Goal: Task Accomplishment & Management: Use online tool/utility

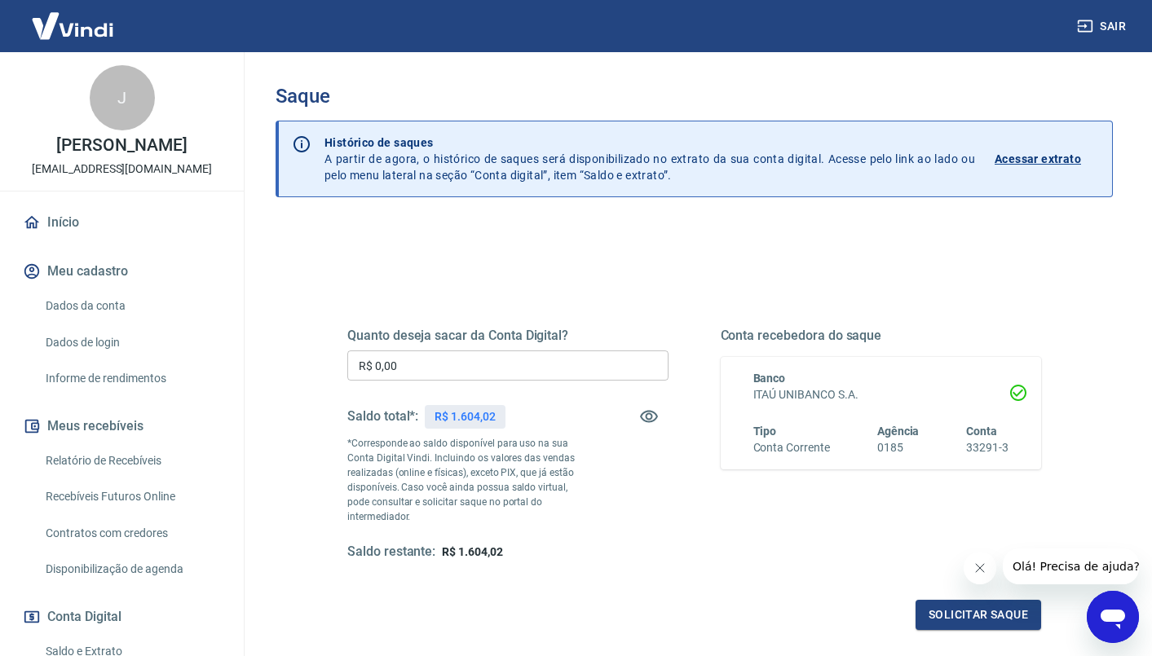
click at [425, 365] on input "R$ 0,00" at bounding box center [507, 366] width 321 height 30
type input "R$ 1.604,02"
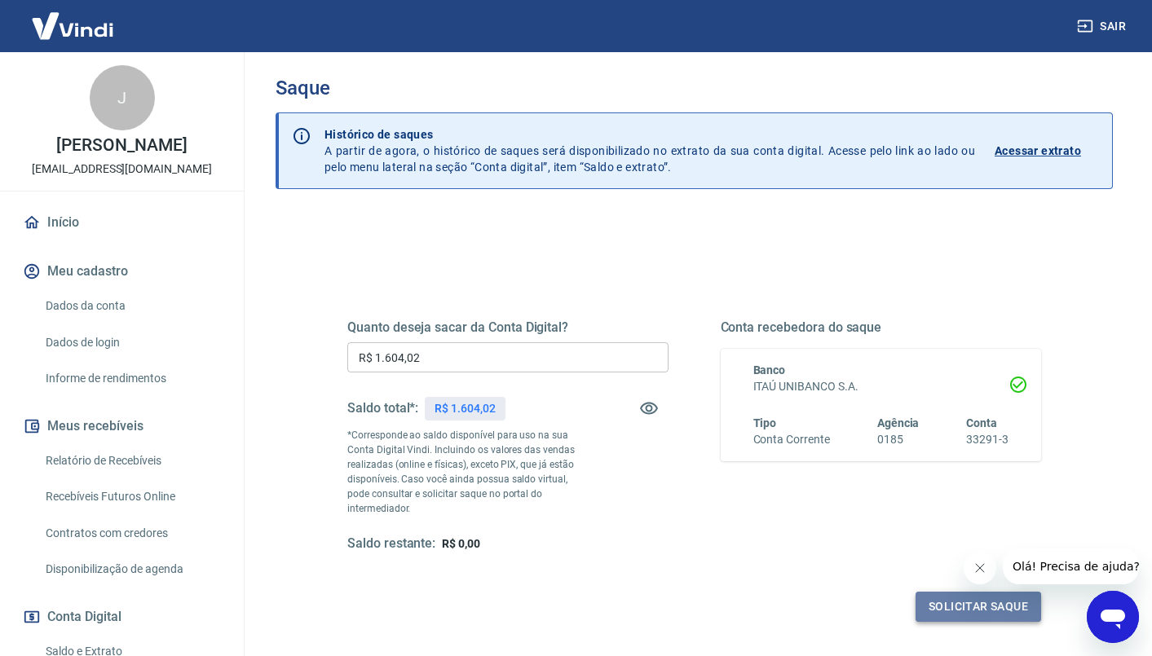
click at [964, 598] on button "Solicitar saque" at bounding box center [979, 607] width 126 height 30
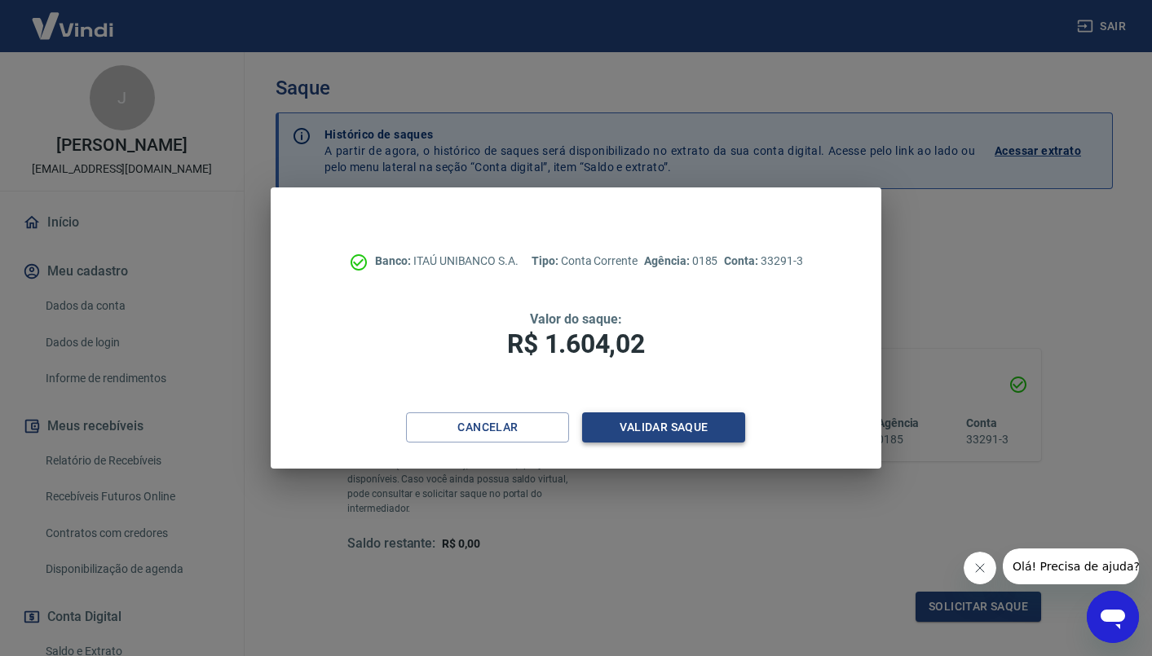
click at [662, 425] on button "Validar saque" at bounding box center [663, 428] width 163 height 30
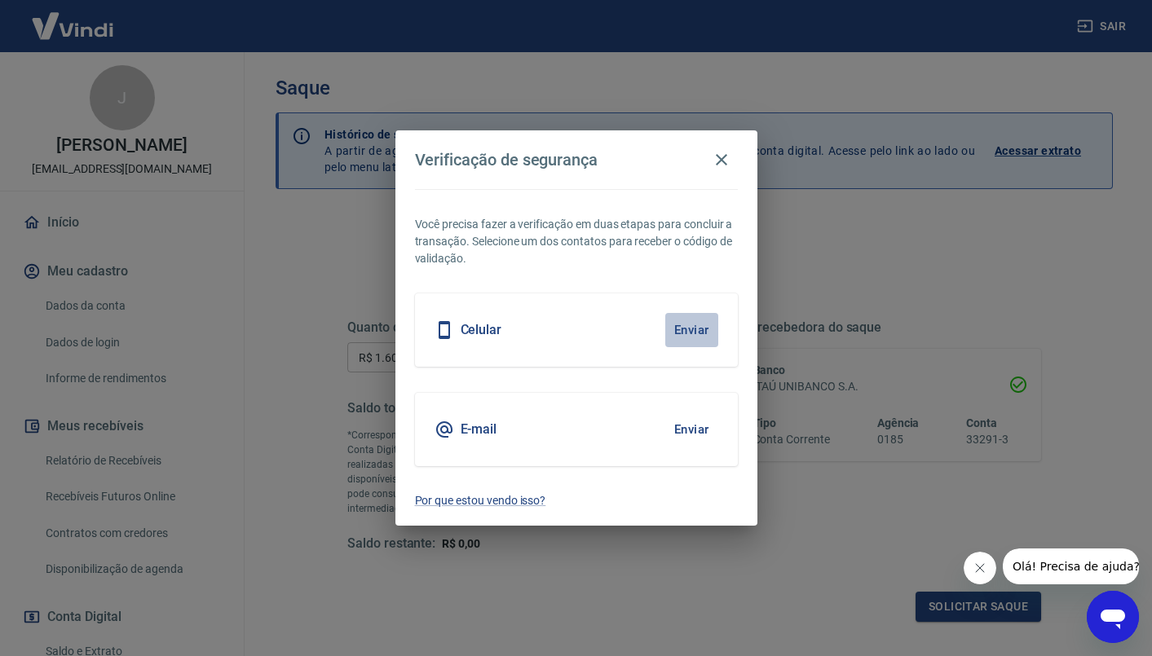
click at [686, 332] on button "Enviar" at bounding box center [691, 330] width 53 height 34
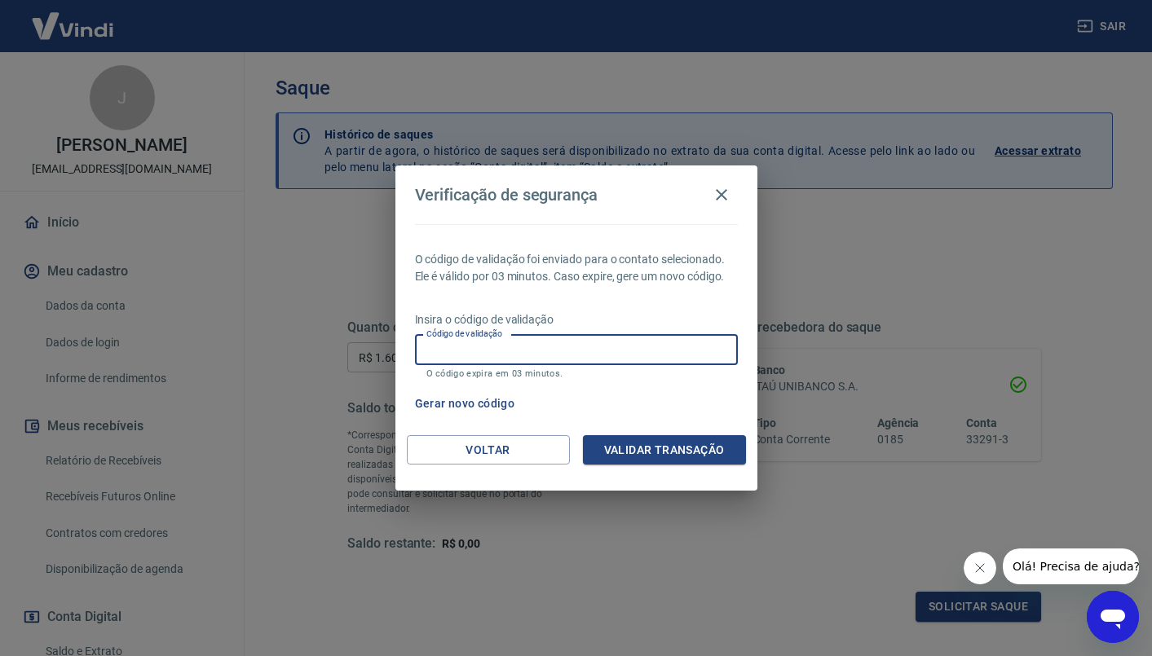
click at [534, 357] on input "Código de validação" at bounding box center [576, 350] width 323 height 30
type input "999843"
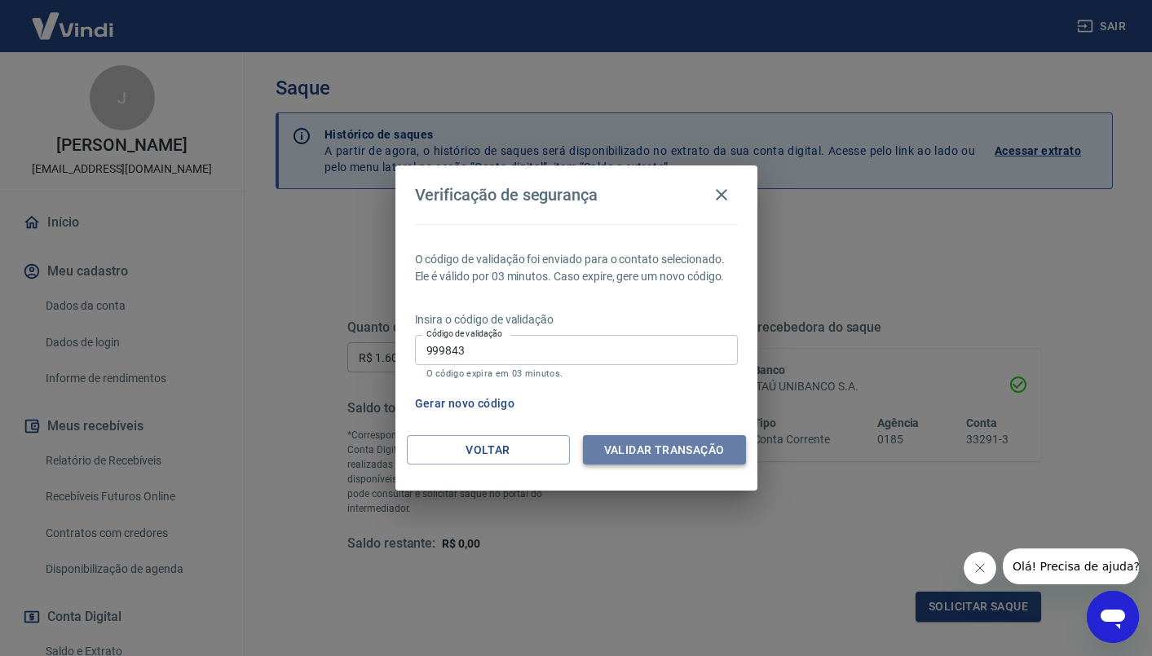
click at [681, 448] on button "Validar transação" at bounding box center [664, 450] width 163 height 30
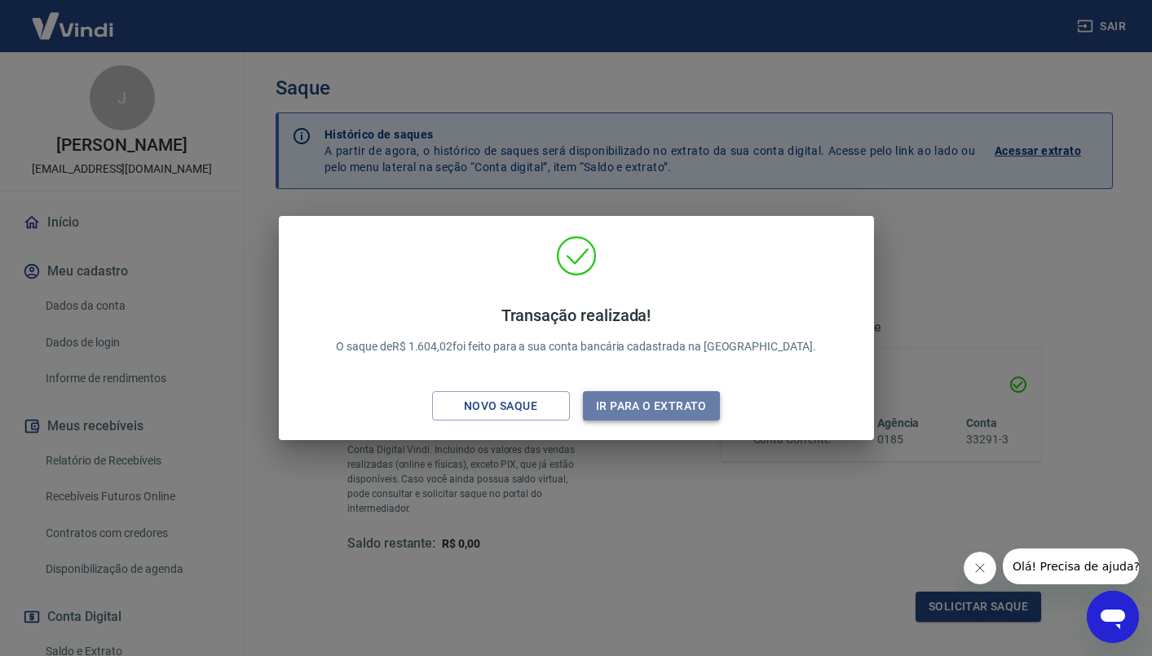
click at [655, 407] on button "Ir para o extrato" at bounding box center [652, 406] width 138 height 30
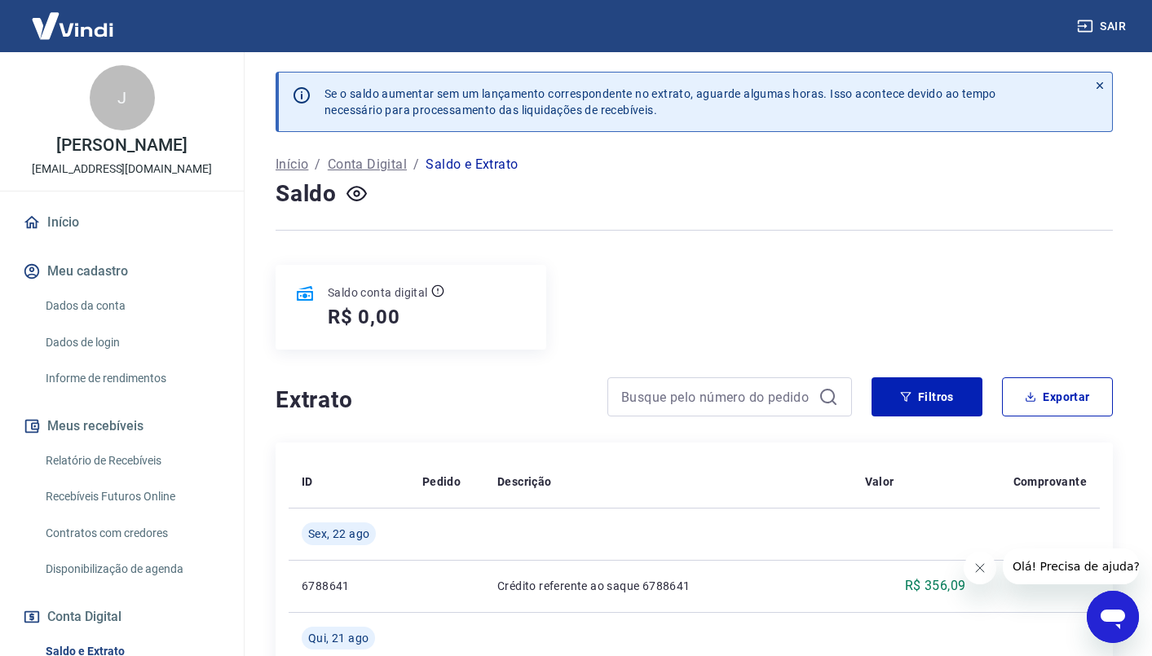
click at [1109, 24] on button "Sair" at bounding box center [1103, 26] width 59 height 30
